Goal: Information Seeking & Learning: Learn about a topic

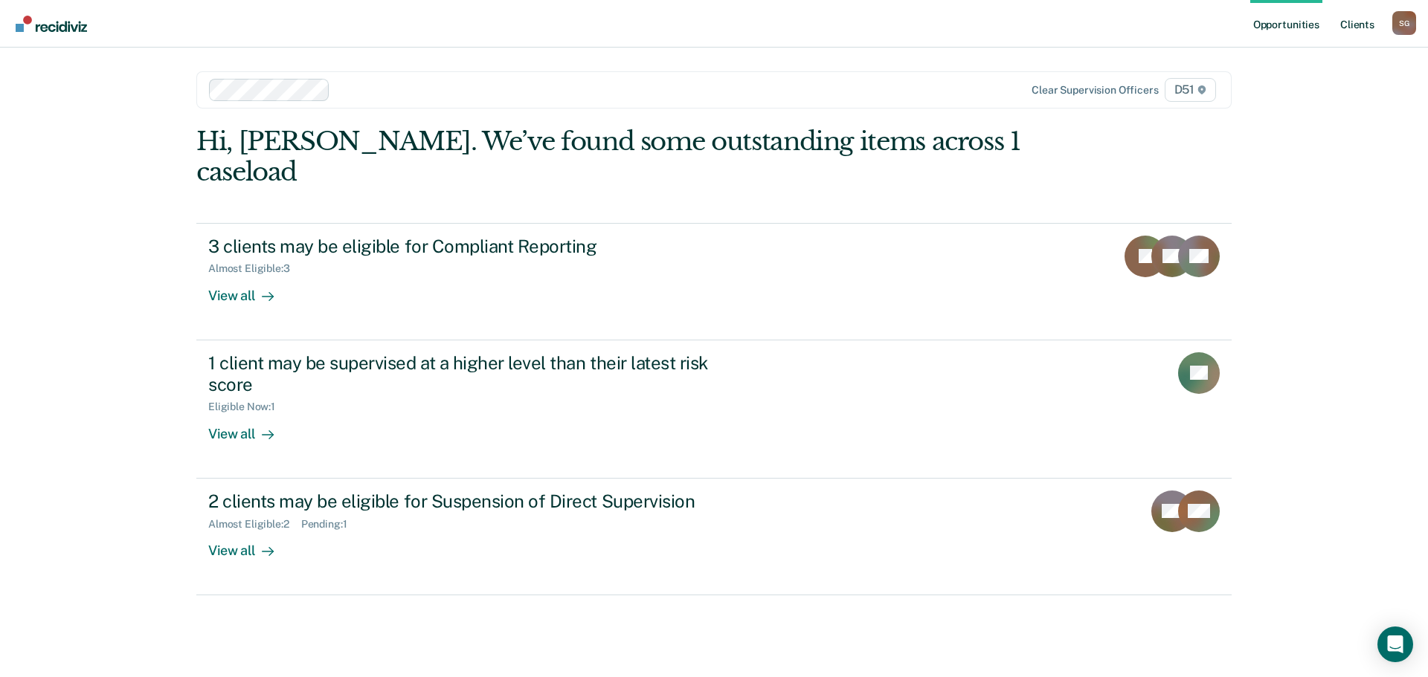
click at [1343, 25] on link "Client s" at bounding box center [1357, 24] width 40 height 48
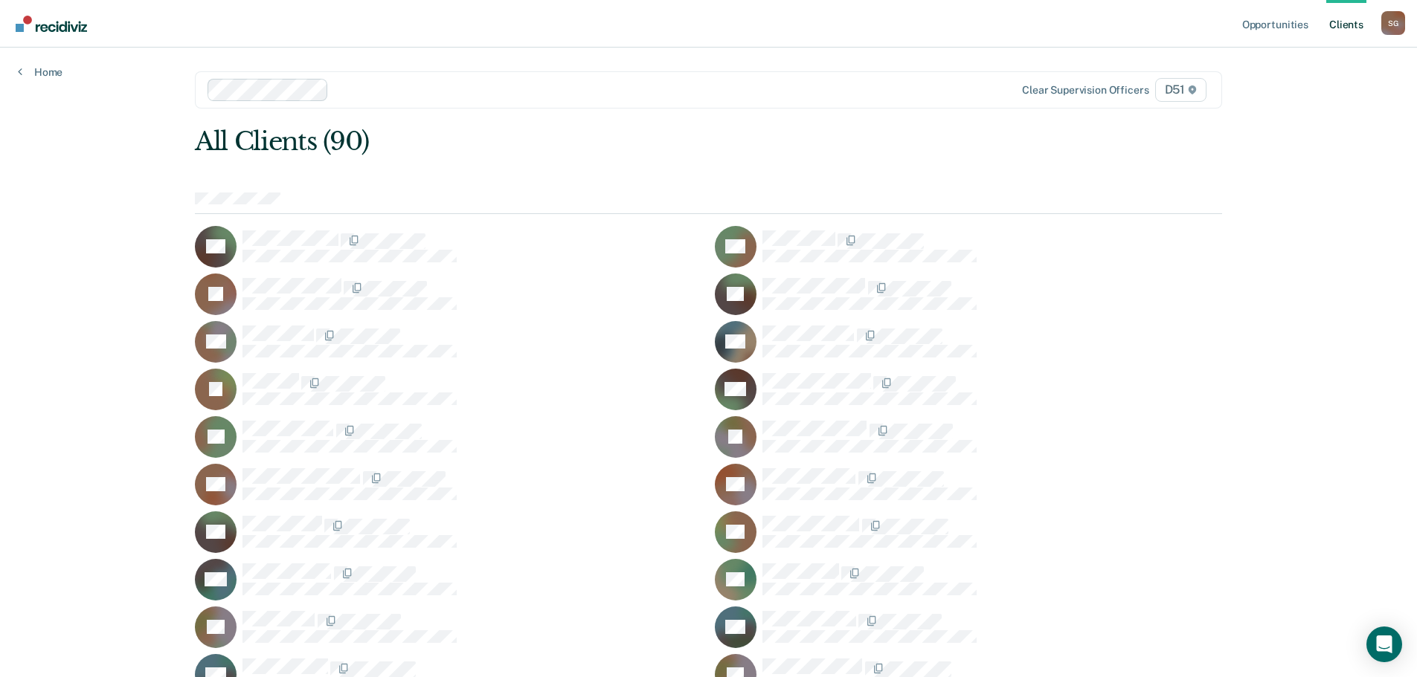
scroll to position [1742, 0]
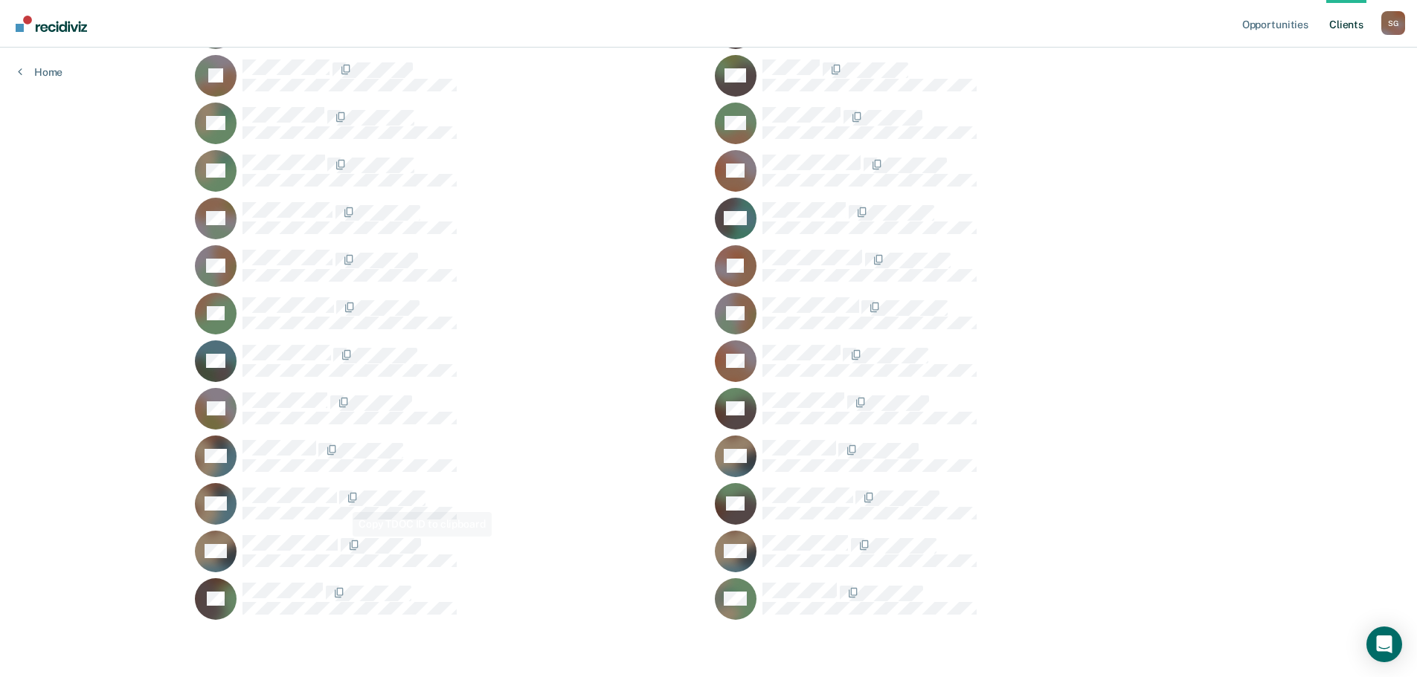
click at [261, 472] on div "TW" at bounding box center [448, 457] width 507 height 42
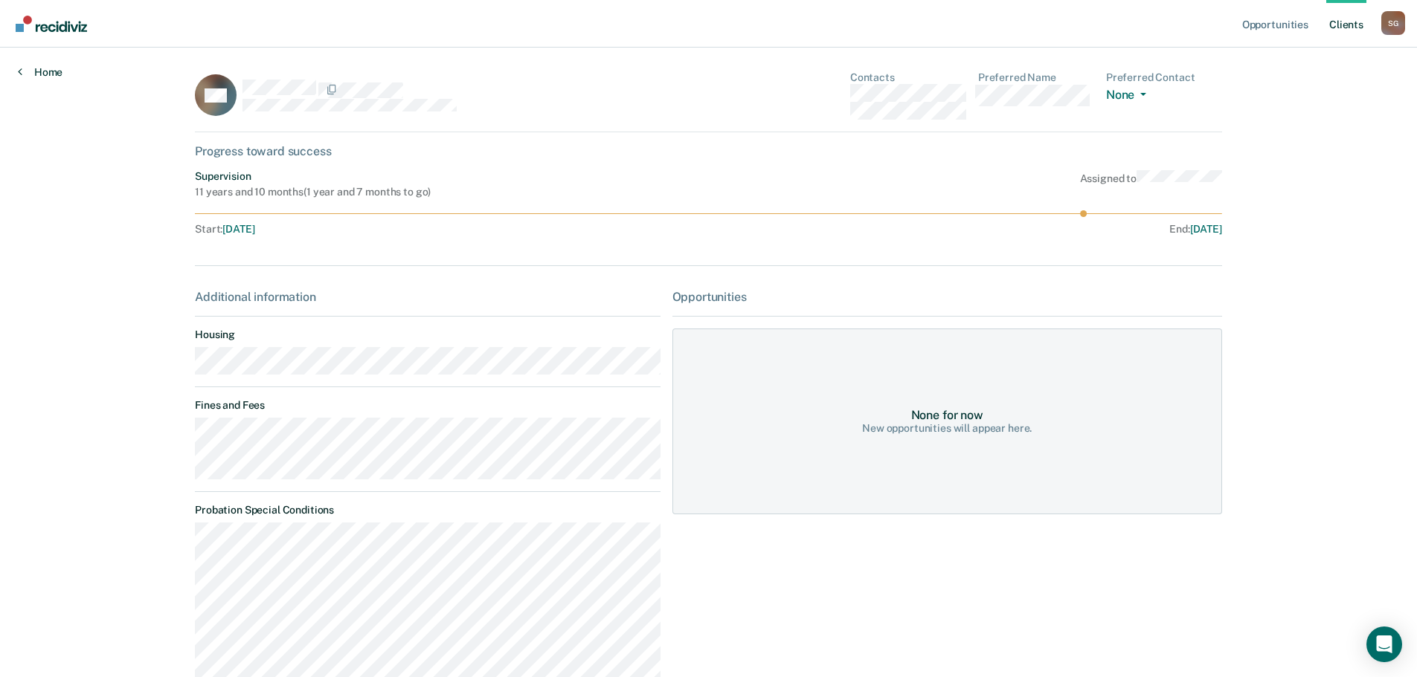
click at [58, 72] on link "Home" at bounding box center [40, 71] width 45 height 13
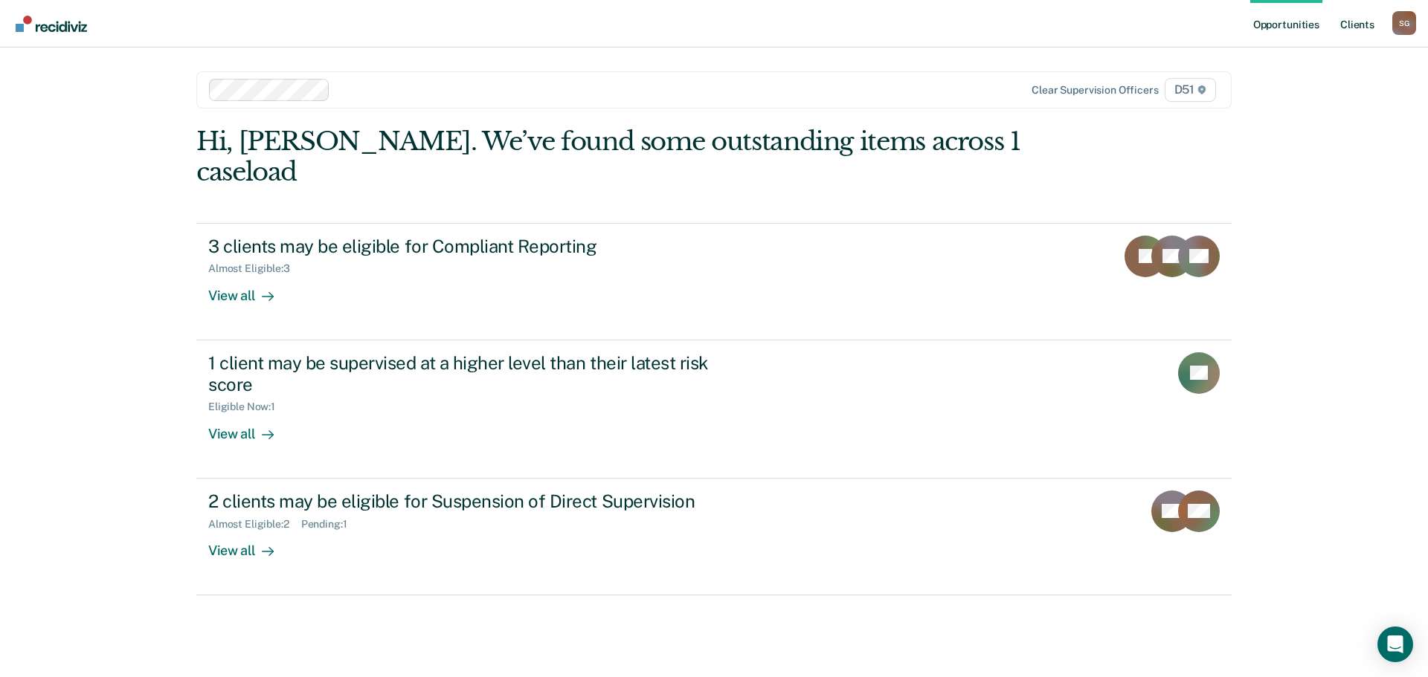
click at [1353, 12] on link "Client s" at bounding box center [1357, 24] width 40 height 48
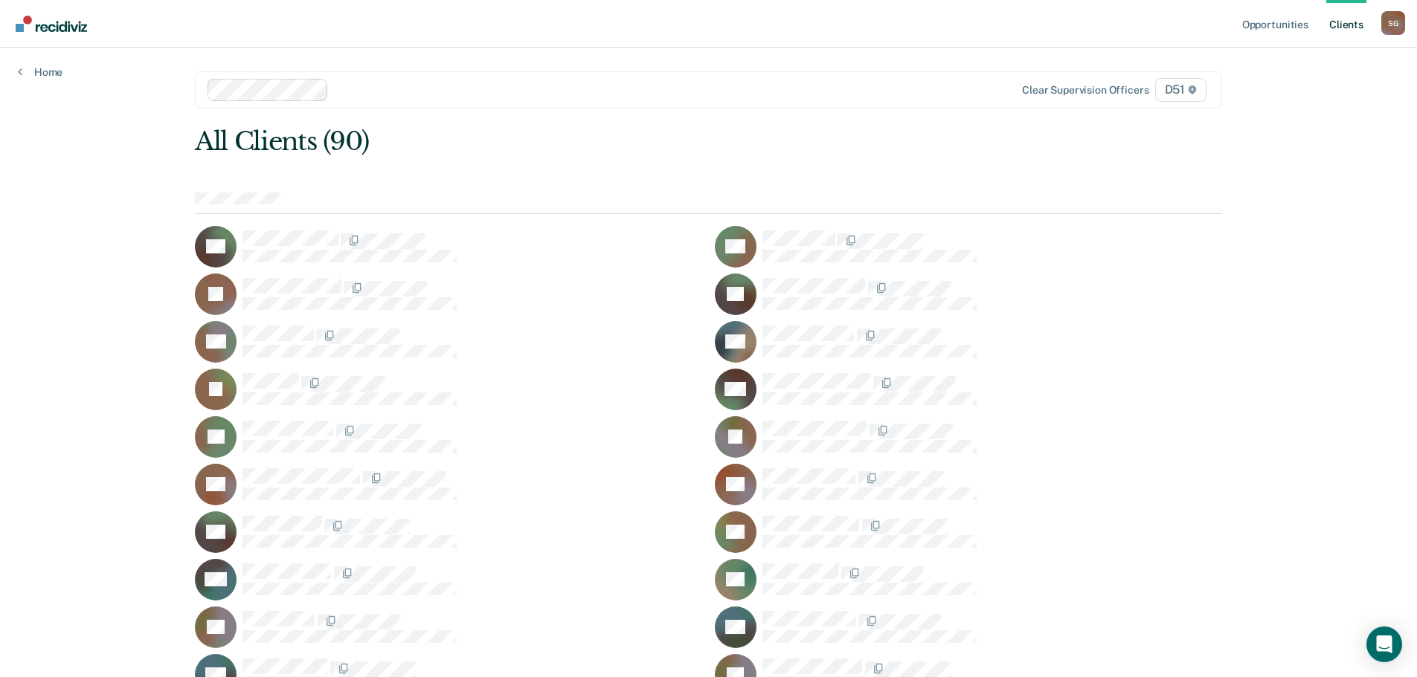
scroll to position [1742, 0]
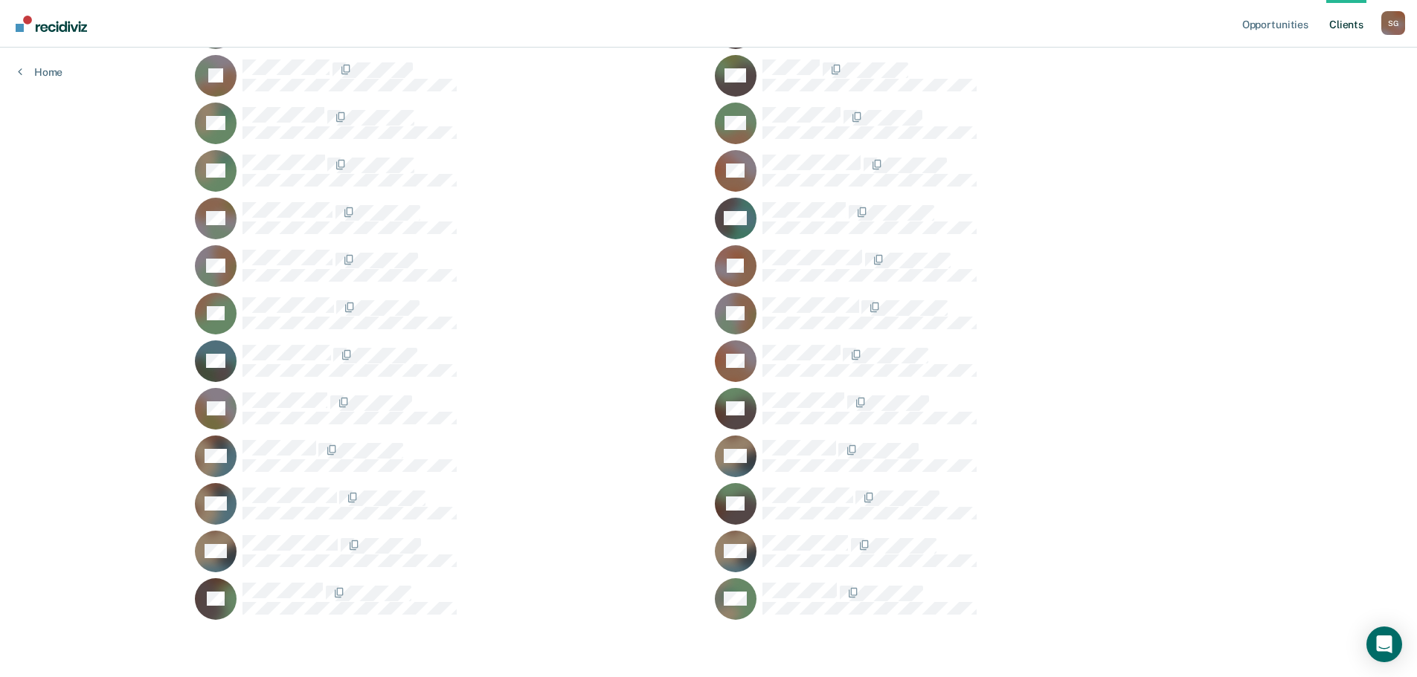
click at [282, 483] on div "TW" at bounding box center [448, 504] width 507 height 42
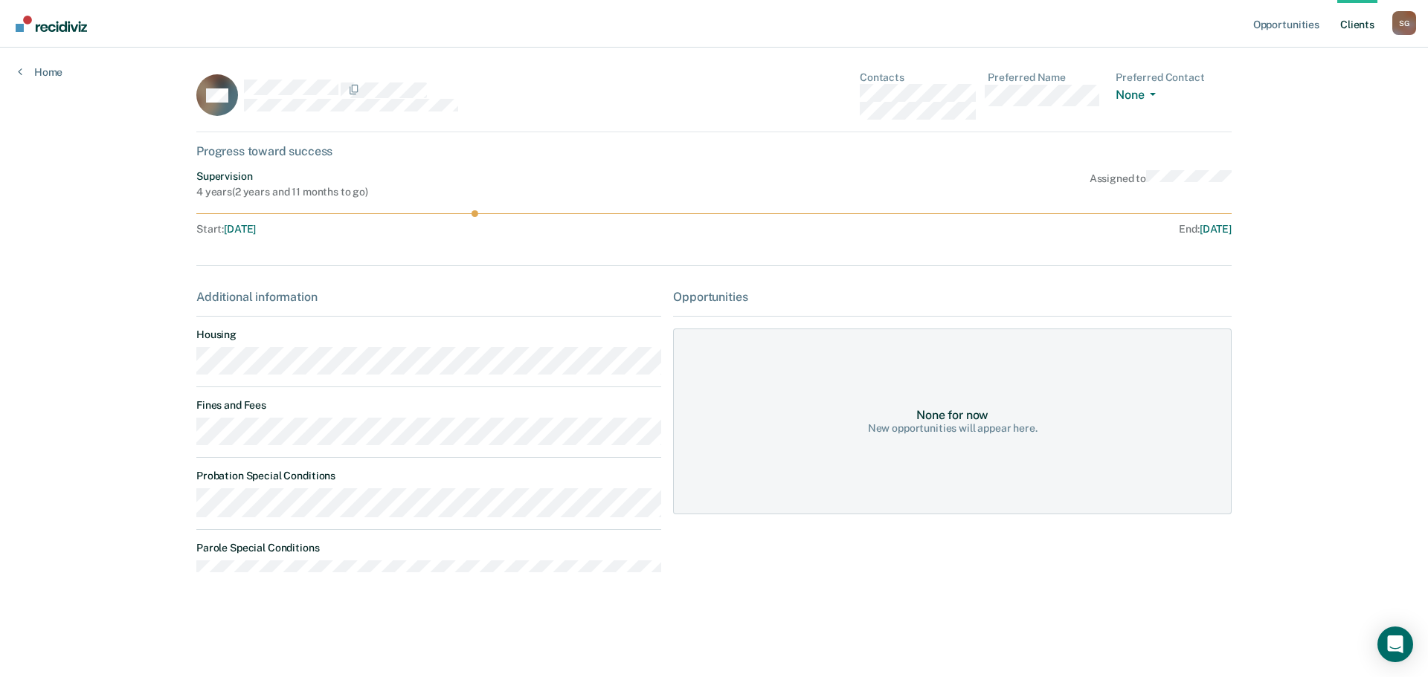
click at [171, 440] on div "Opportunities Client s Samantha Gerlich S G Profile How it works Log Out Home T…" at bounding box center [714, 338] width 1428 height 677
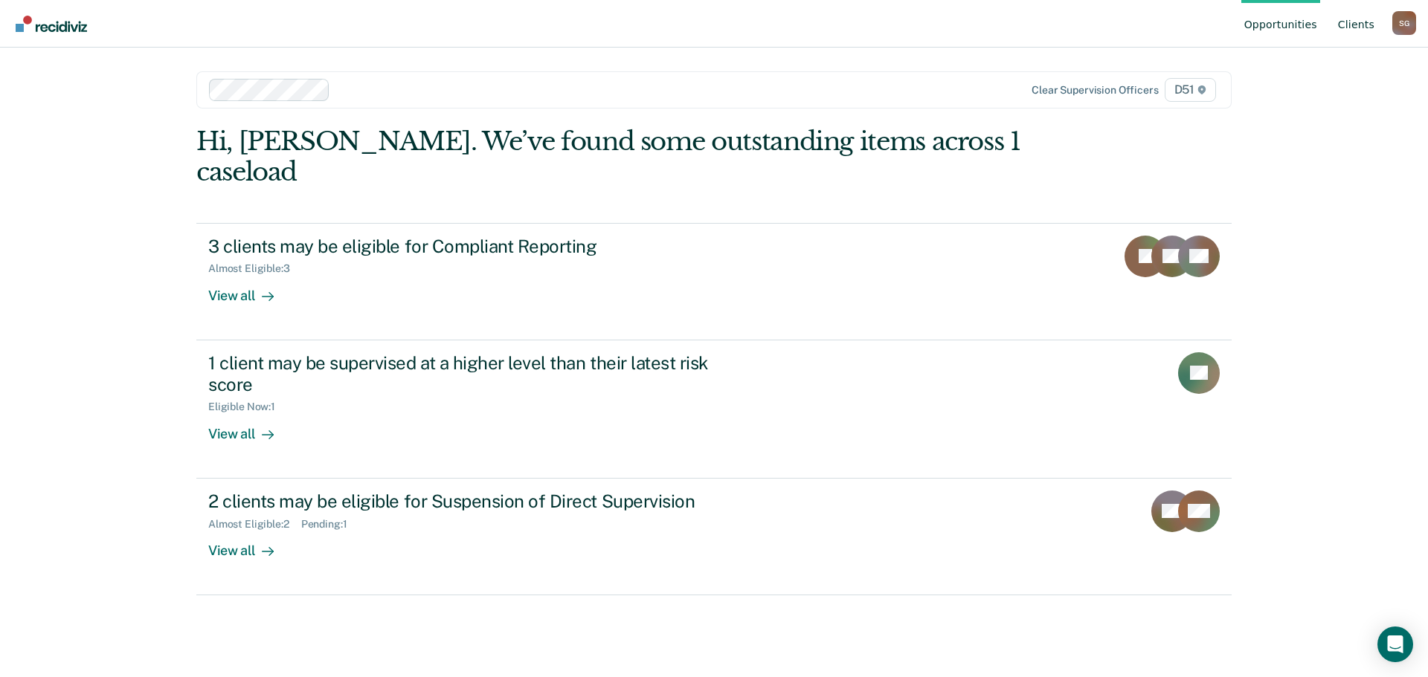
click at [1356, 32] on link "Client s" at bounding box center [1356, 24] width 42 height 48
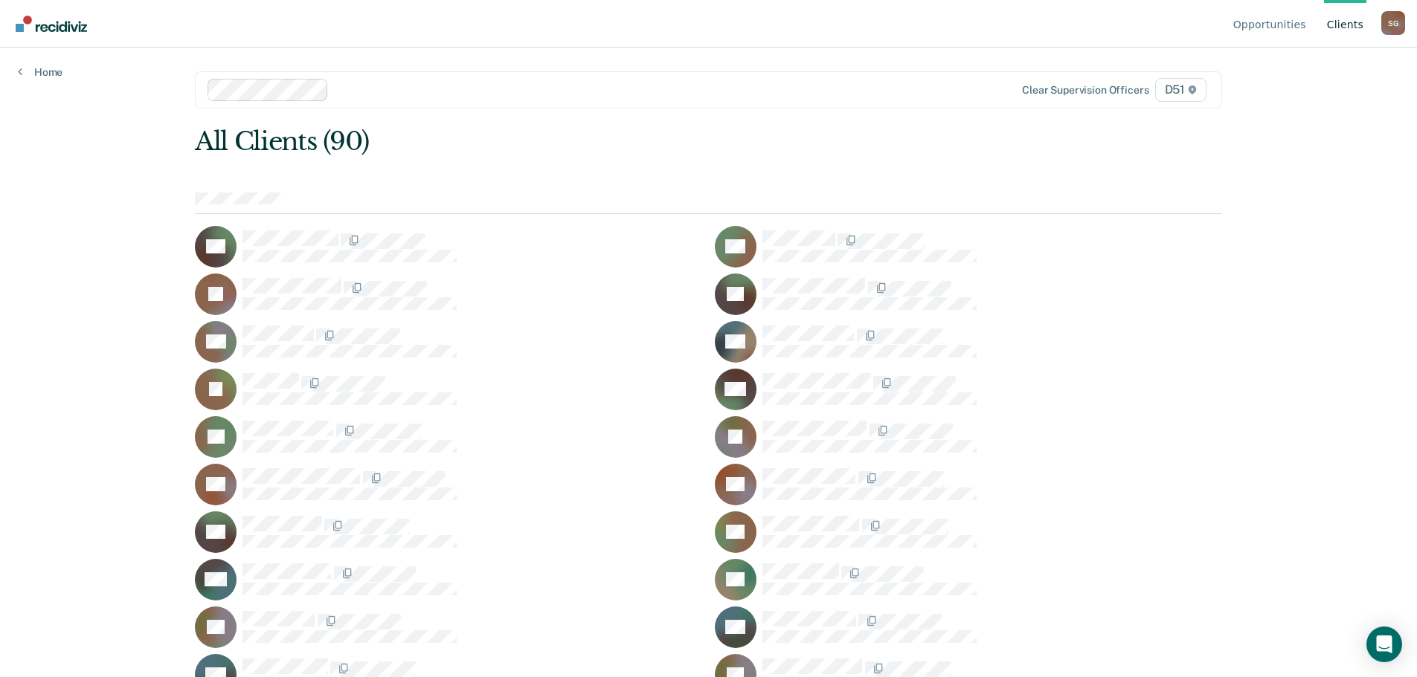
click at [785, 123] on main "Clear supervision officers D51 All Clients (90) DA CA JA TA AA GB IB MB LB JB D…" at bounding box center [708, 345] width 1063 height 594
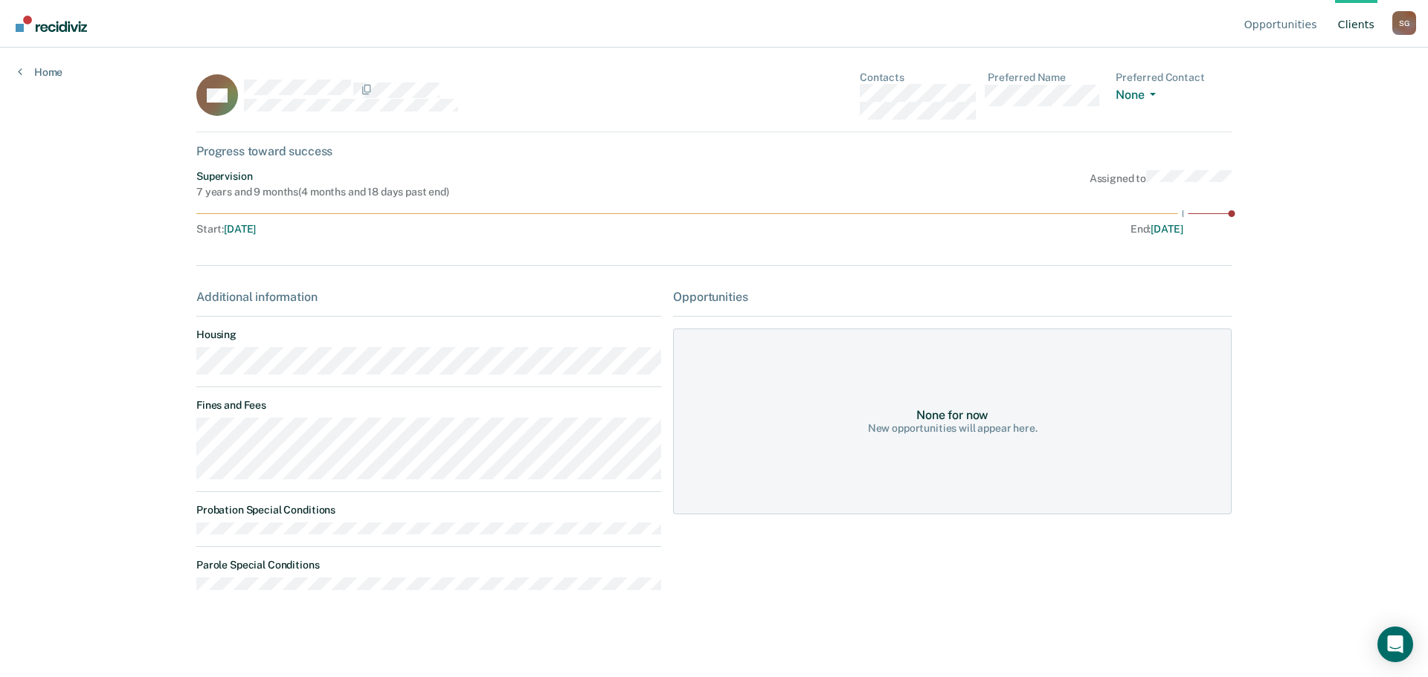
click at [193, 440] on main "TM Contacts Preferred Name Preferred Contact None Call Text Email None Progress…" at bounding box center [713, 345] width 1071 height 594
click at [1341, 28] on link "Client s" at bounding box center [1356, 24] width 42 height 48
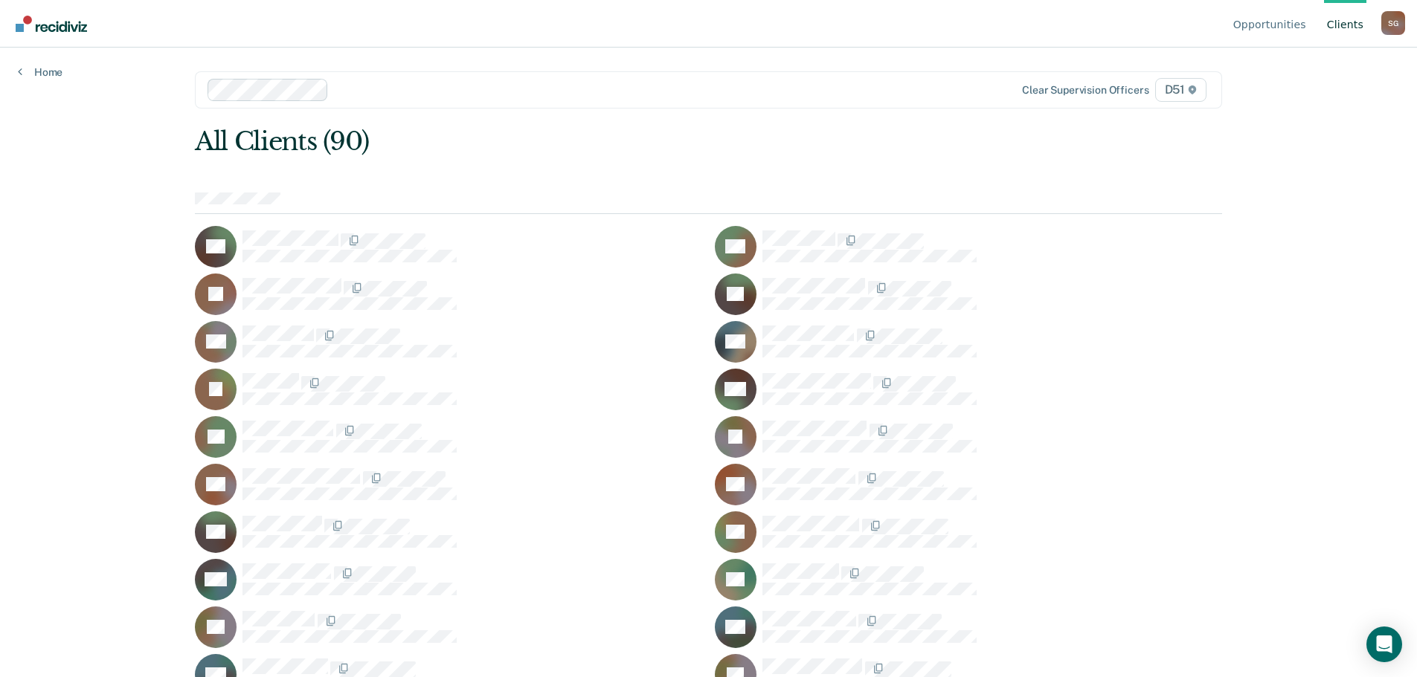
scroll to position [1185, 0]
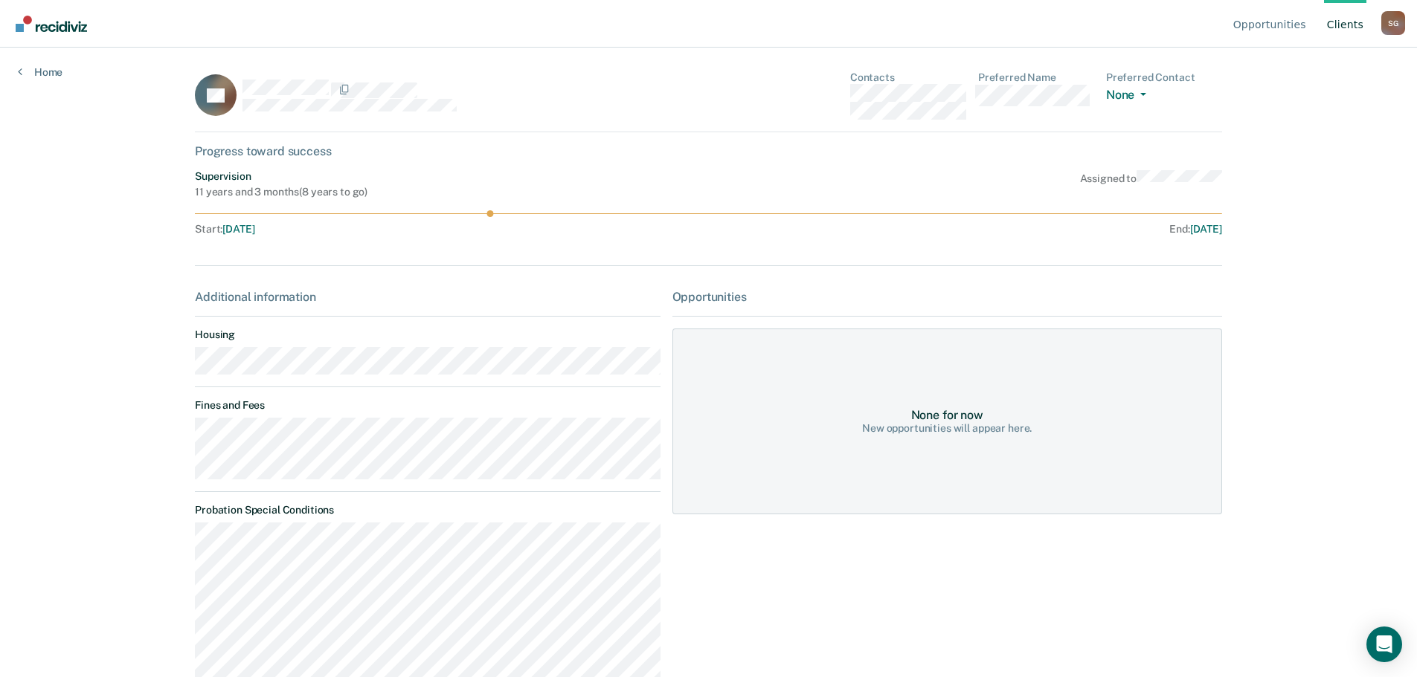
click at [163, 438] on div "Opportunities Client s Samantha Gerlich S G Profile How it works Log Out Home L…" at bounding box center [708, 338] width 1417 height 677
click at [170, 435] on div "Opportunities Client s Samantha Gerlich S G Profile How it works Log Out Home L…" at bounding box center [708, 338] width 1417 height 677
click at [167, 433] on div "Opportunities Client s Samantha Gerlich S G Profile How it works Log Out Home L…" at bounding box center [708, 338] width 1417 height 677
click at [1342, 33] on link "Client s" at bounding box center [1345, 24] width 42 height 48
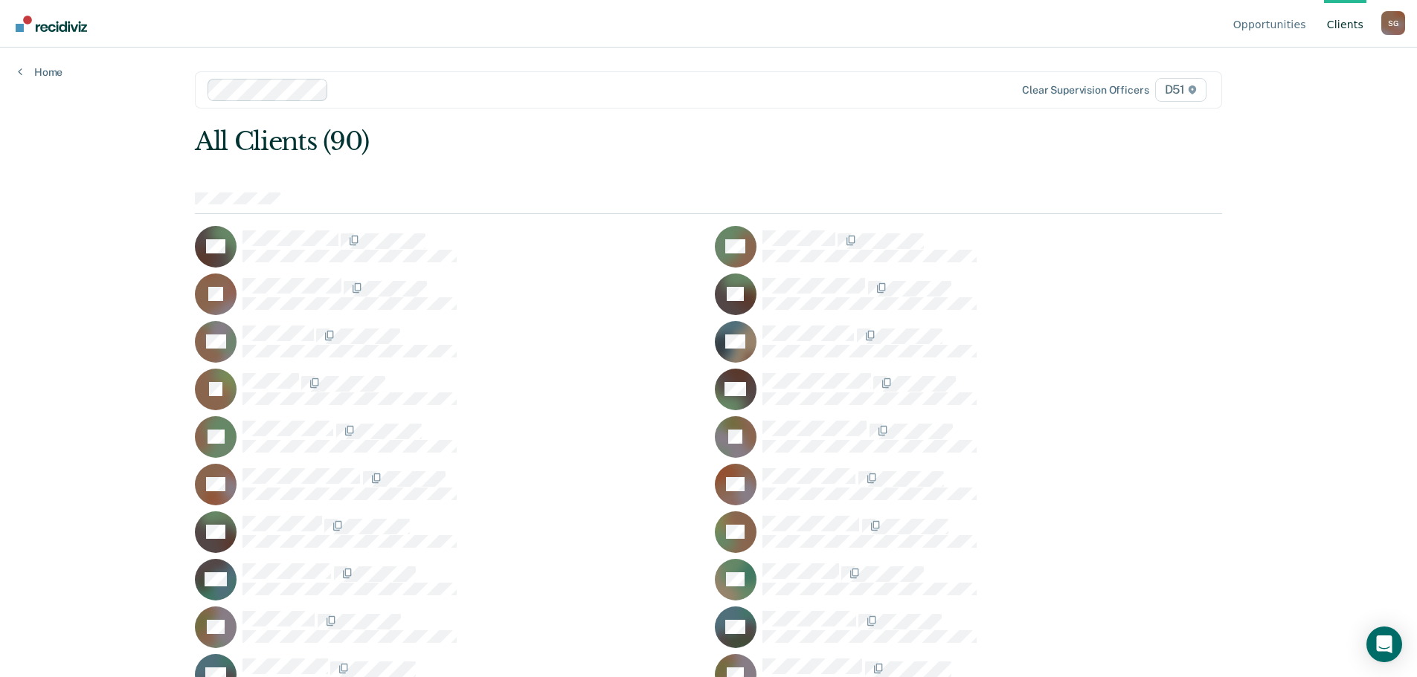
scroll to position [851, 0]
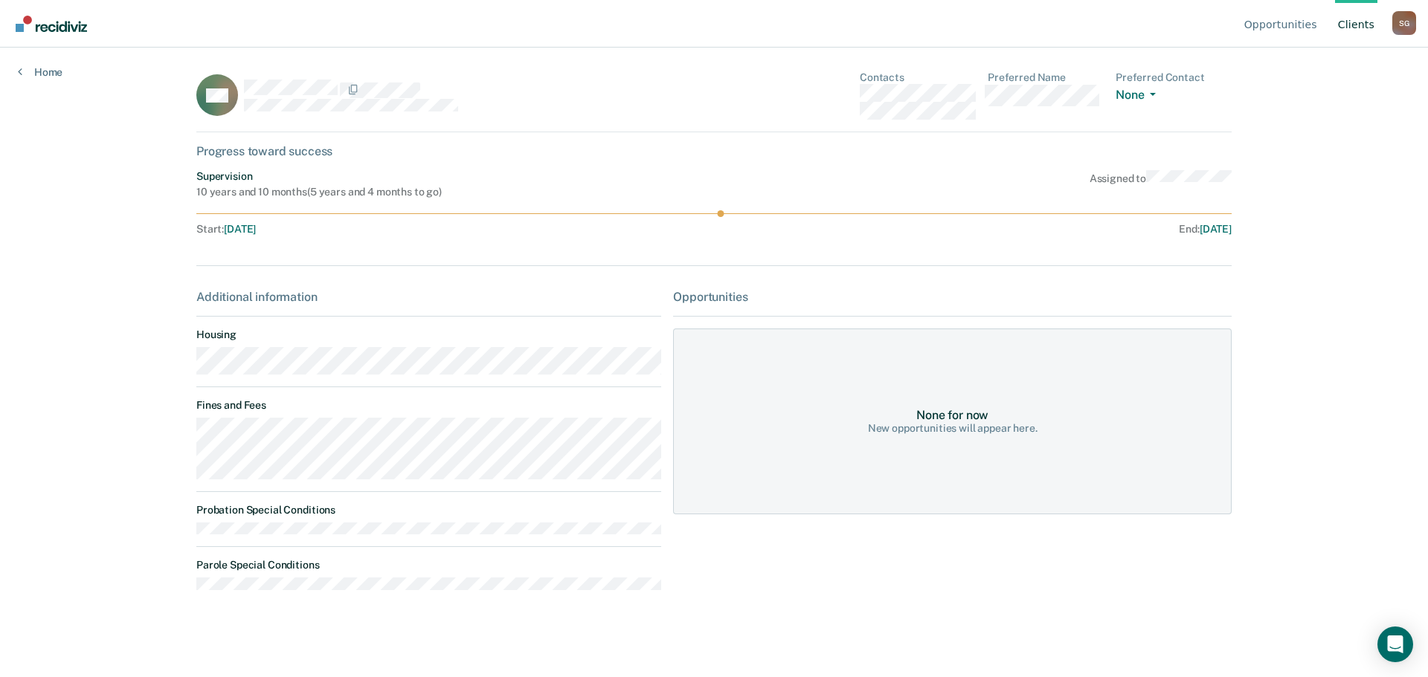
click at [190, 434] on main "CM Contacts Preferred Name Preferred Contact None Call Text Email None Progress…" at bounding box center [713, 345] width 1071 height 594
click at [1368, 33] on link "Client s" at bounding box center [1356, 24] width 42 height 48
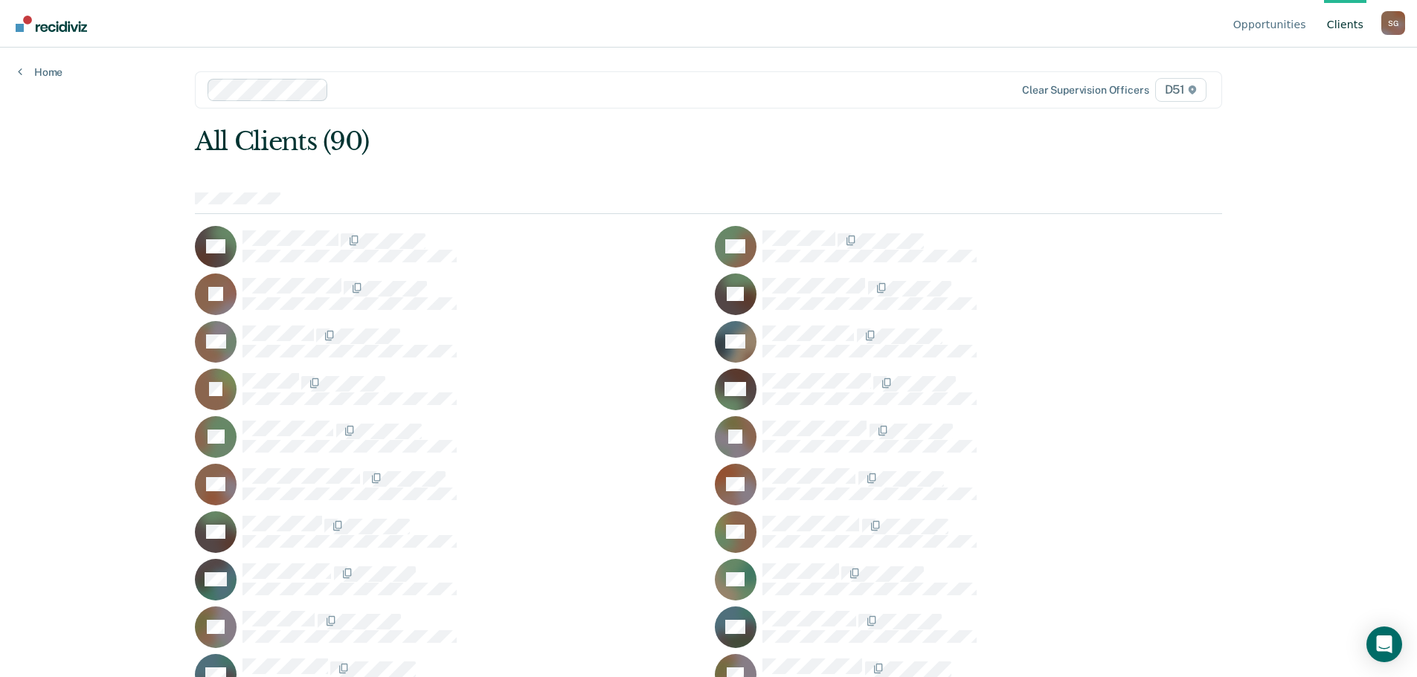
scroll to position [1232, 0]
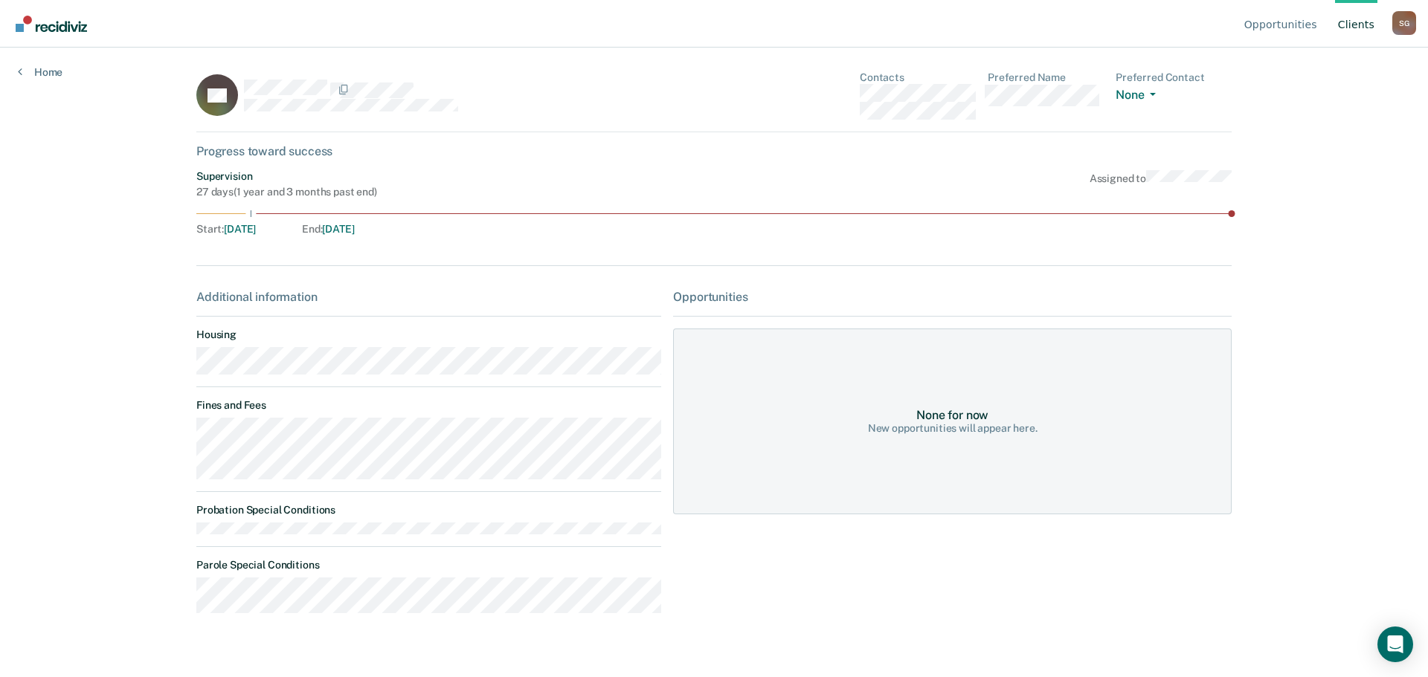
click at [192, 450] on main "KP Contacts Preferred Name Preferred Contact None Call Text Email None Progress…" at bounding box center [713, 345] width 1071 height 594
click at [1359, 28] on link "Client s" at bounding box center [1356, 24] width 42 height 48
